Goal: Find specific page/section: Find specific page/section

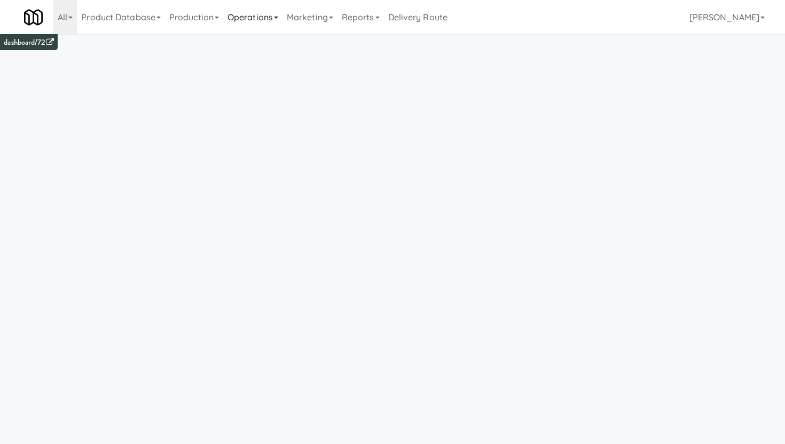
click at [244, 19] on link "Operations" at bounding box center [252, 17] width 59 height 34
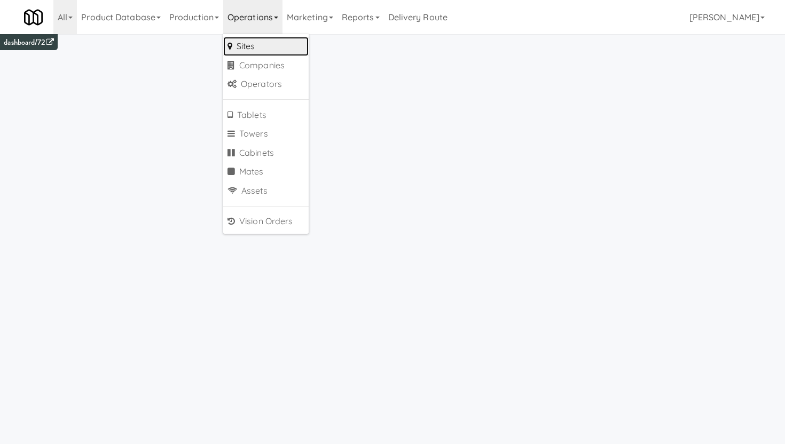
click at [246, 51] on link "Sites" at bounding box center [265, 46] width 85 height 19
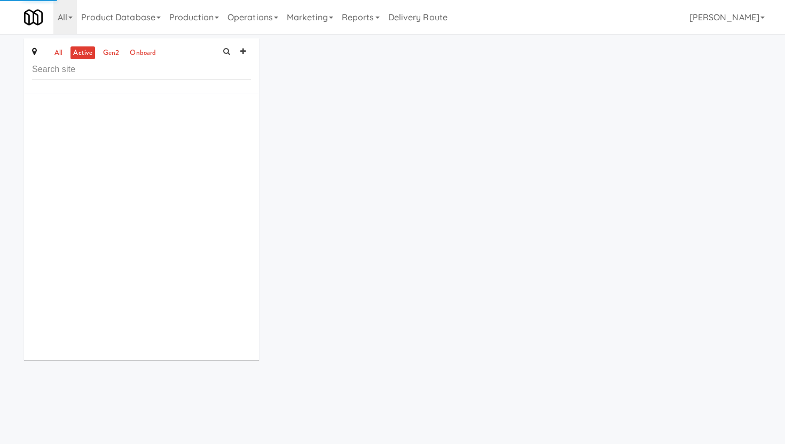
click at [154, 60] on input "text" at bounding box center [141, 70] width 219 height 20
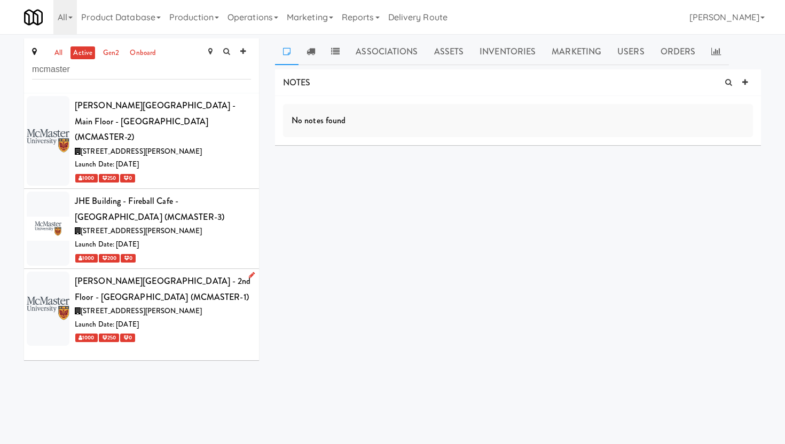
type input "mcmaster"
click at [189, 276] on div "[PERSON_NAME][GEOGRAPHIC_DATA] - 2nd Floor - [GEOGRAPHIC_DATA] (MCMASTER-1)" at bounding box center [163, 288] width 176 height 31
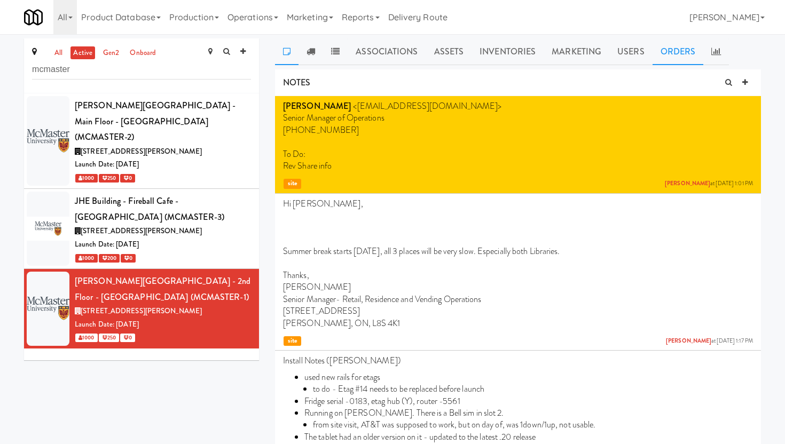
click at [670, 58] on link "Orders" at bounding box center [677, 51] width 51 height 27
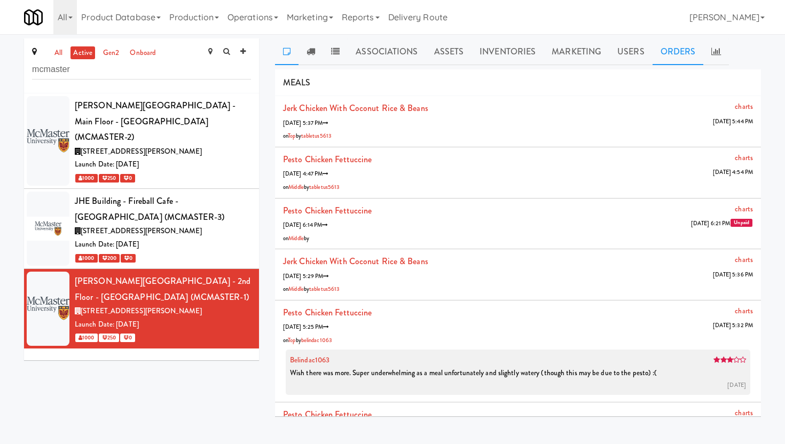
click at [291, 52] on link at bounding box center [286, 51] width 23 height 27
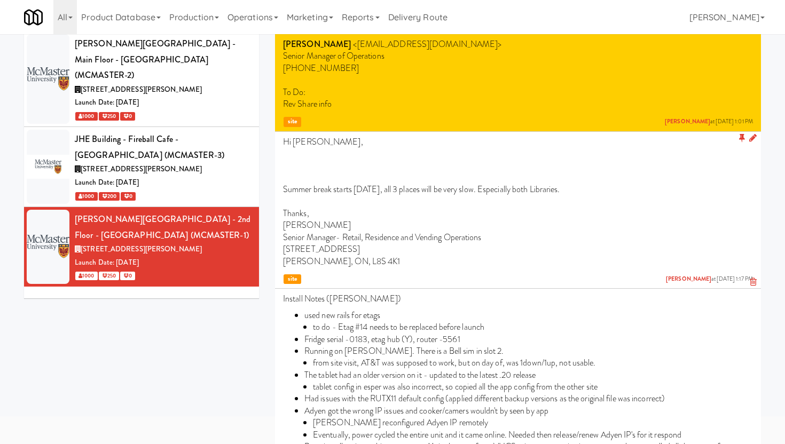
scroll to position [62, 0]
